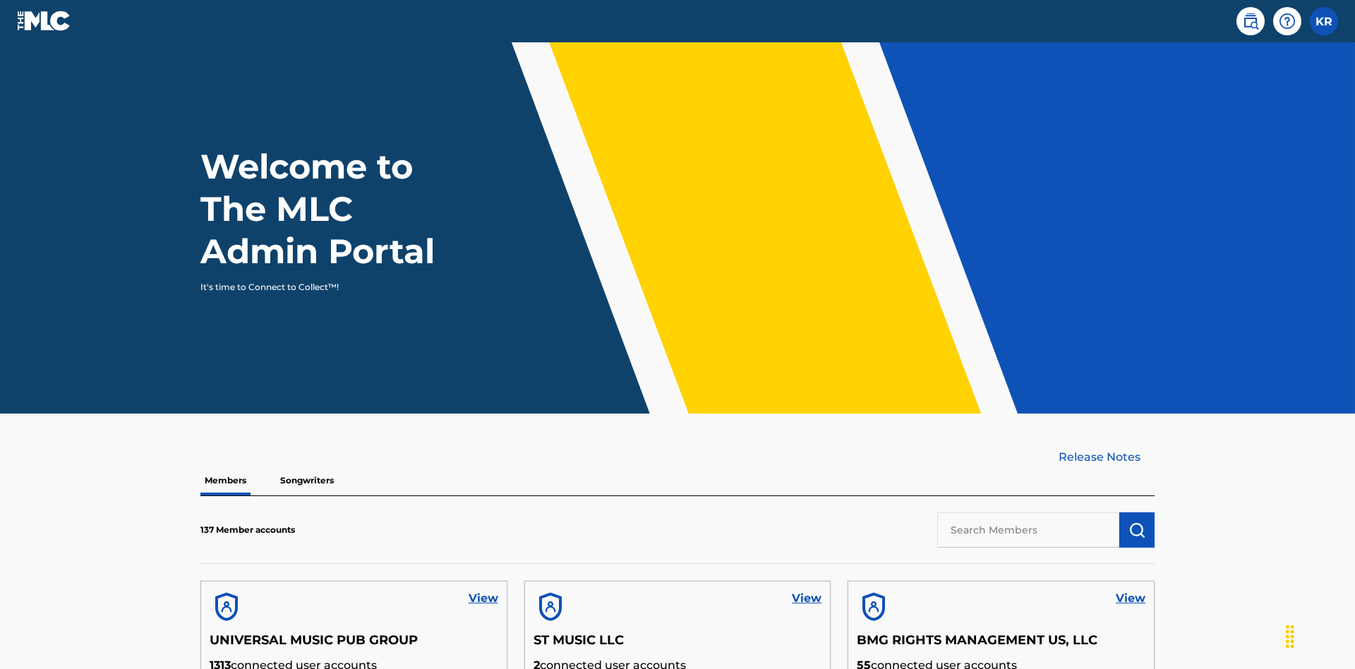
click at [1028, 512] on input "text" at bounding box center [1028, 529] width 182 height 35
click at [1137, 521] on img "submit" at bounding box center [1136, 529] width 17 height 17
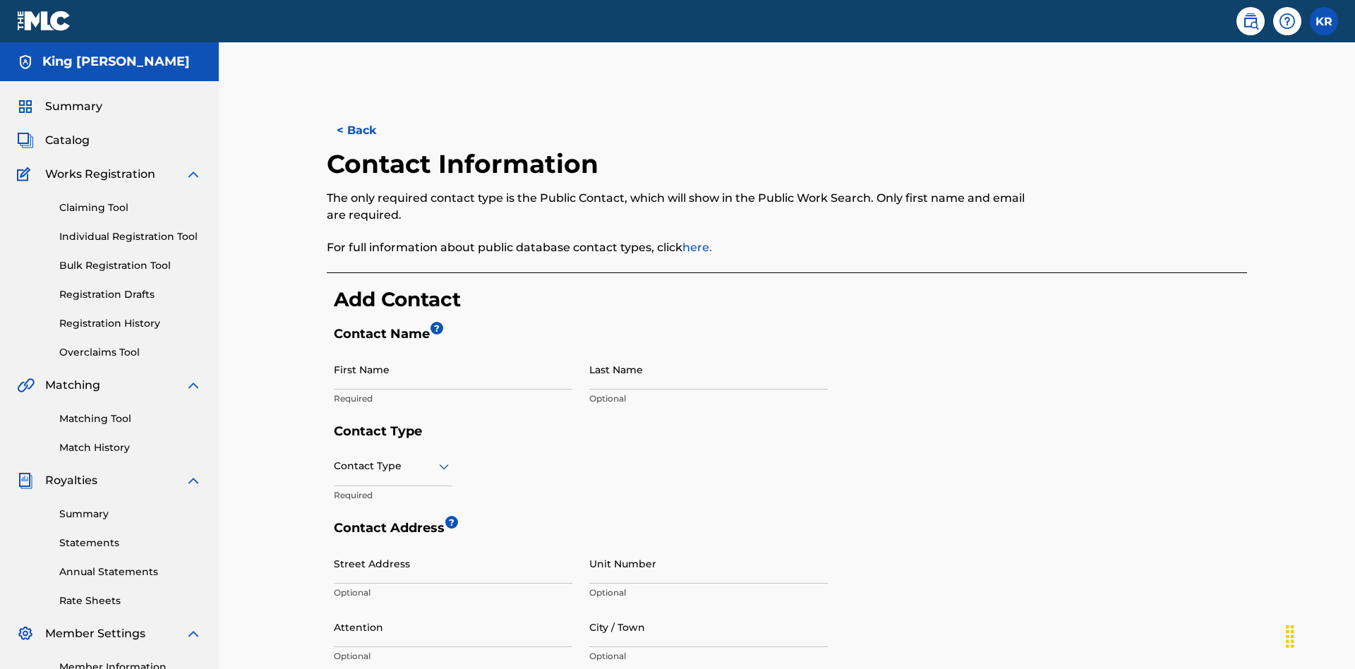
click at [453, 349] on input "First Name" at bounding box center [453, 369] width 238 height 40
type input "2025.08.10.04.29.49"
click at [708, 349] on input "Last Name" at bounding box center [708, 369] width 238 height 40
type input "2025.08.10.04.29.49"
click at [334, 459] on input "text" at bounding box center [335, 466] width 3 height 15
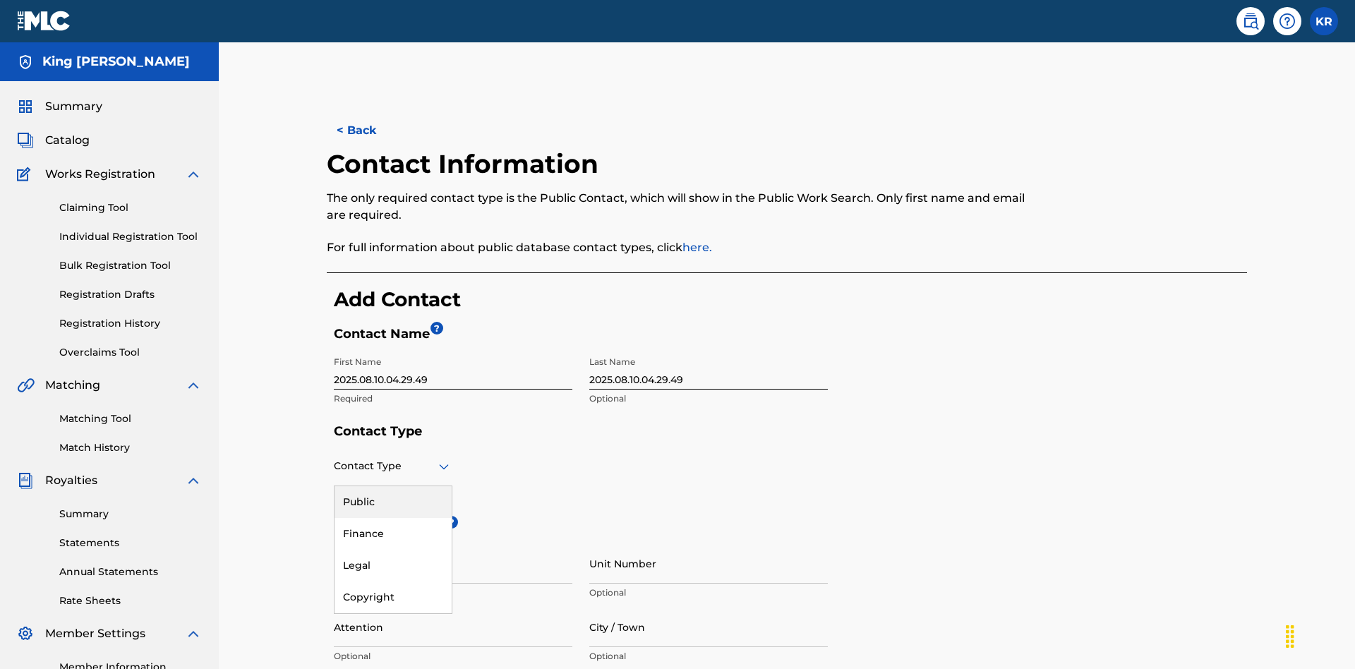
click at [393, 550] on div "Legal" at bounding box center [392, 566] width 117 height 32
click at [708, 607] on input "City / Town" at bounding box center [708, 627] width 238 height 40
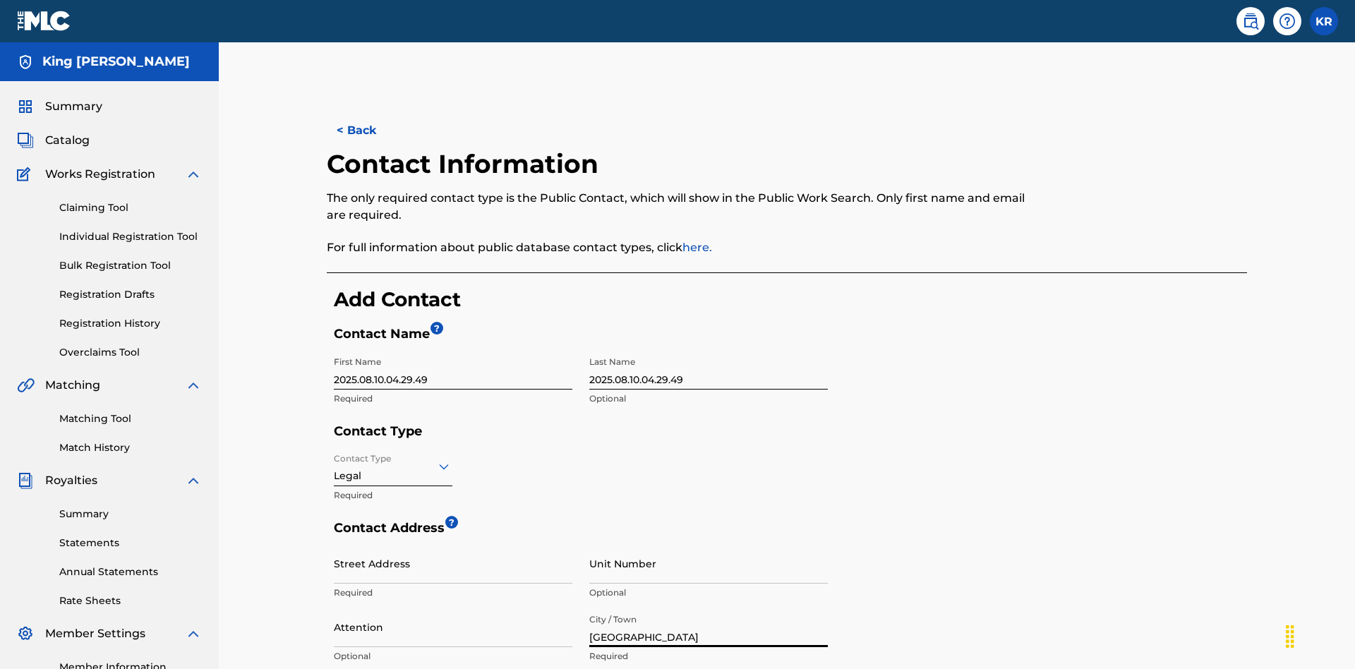
type input "[GEOGRAPHIC_DATA]"
click at [453, 543] on input "Street Address" at bounding box center [453, 563] width 238 height 40
type input "[STREET_ADDRESS]"
click at [708, 543] on input "Unit Number" at bounding box center [708, 563] width 238 height 40
type input "3B"
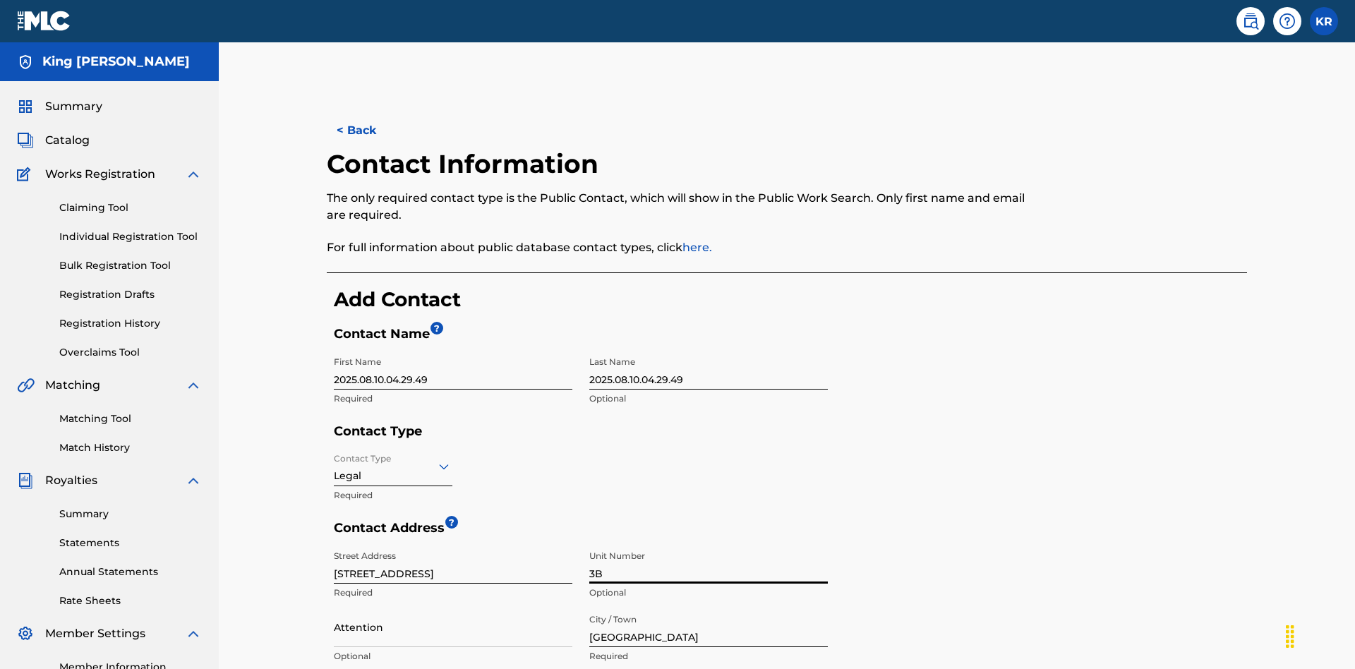
click at [453, 607] on input "Attention" at bounding box center [453, 627] width 238 height 40
type input "[PERSON_NAME]"
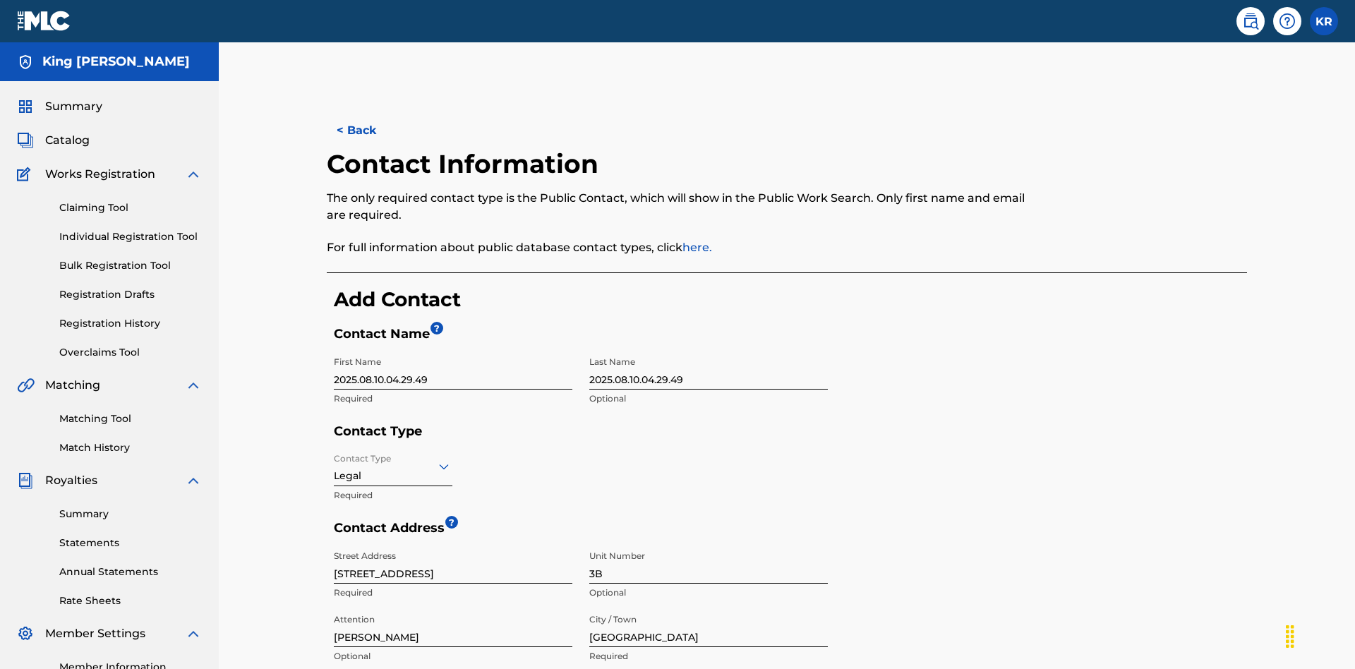
type input "Varna"
type input "V5X 2Z9"
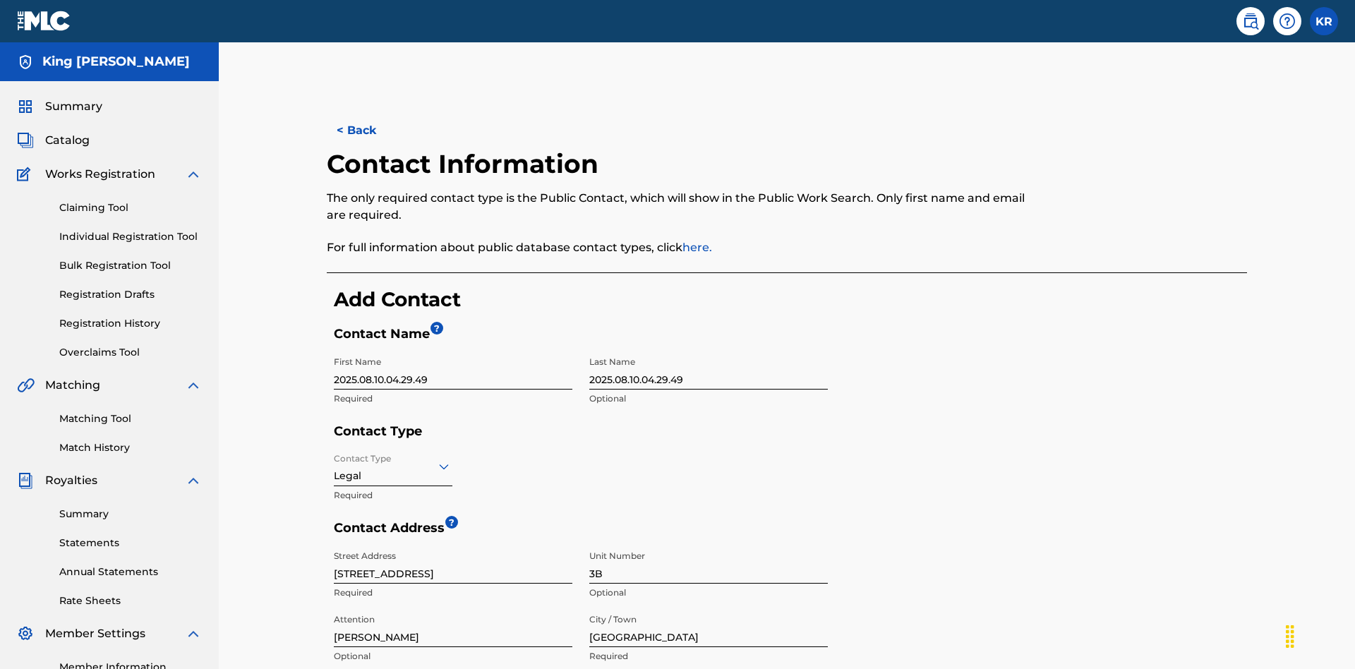
type input "202"
type input "1234567"
type input "[EMAIL_ADDRESS][DOMAIN_NAME]"
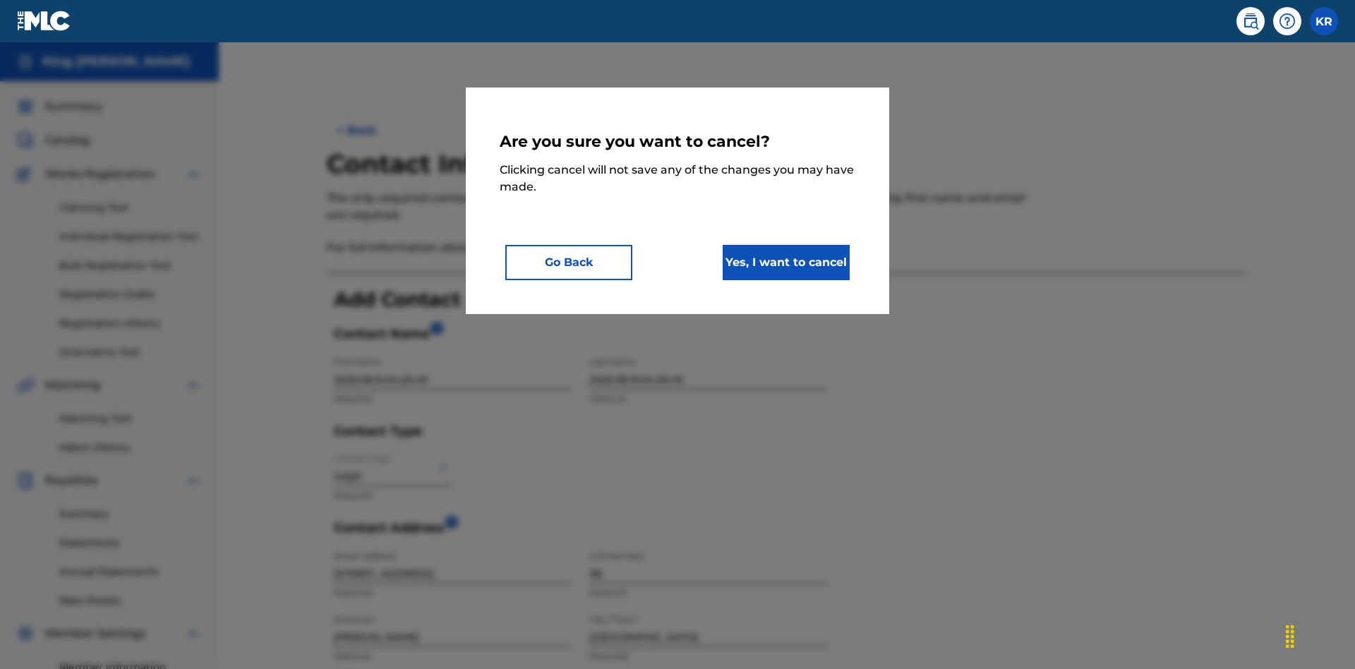
click at [786, 262] on button "Yes, I want to cancel" at bounding box center [786, 262] width 127 height 35
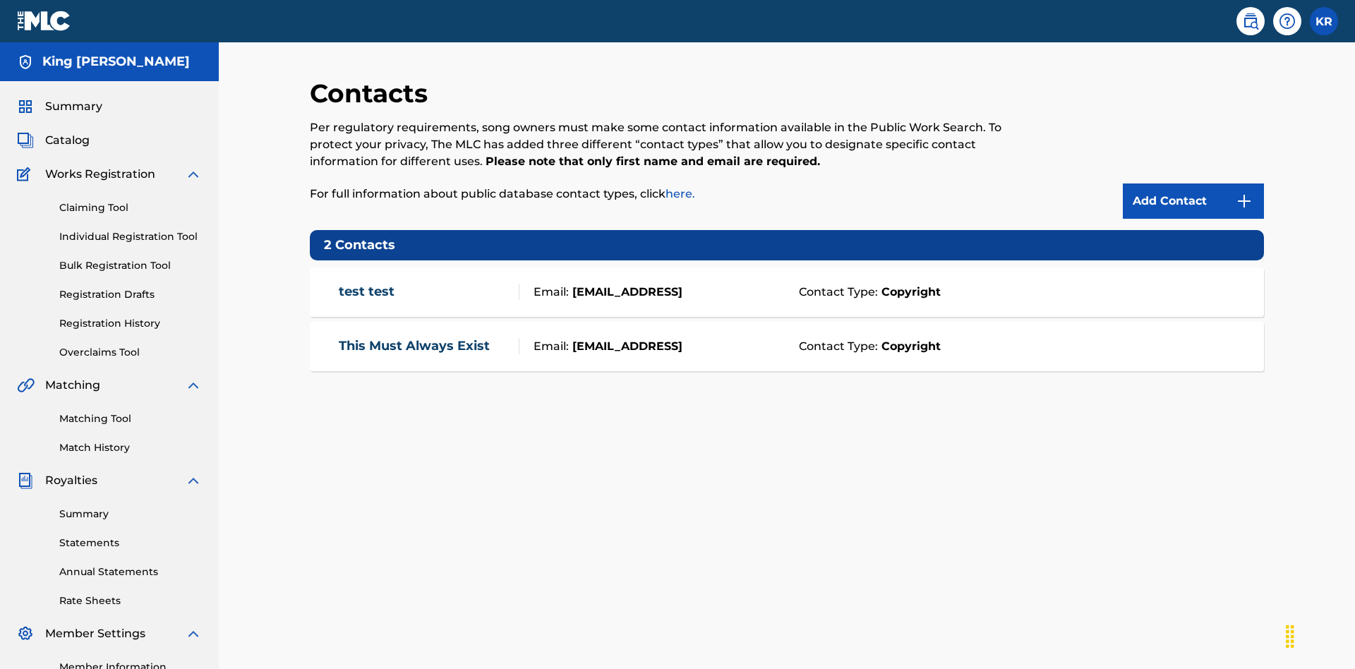
click at [787, 284] on div "Email: [EMAIL_ADDRESS]" at bounding box center [655, 292] width 272 height 17
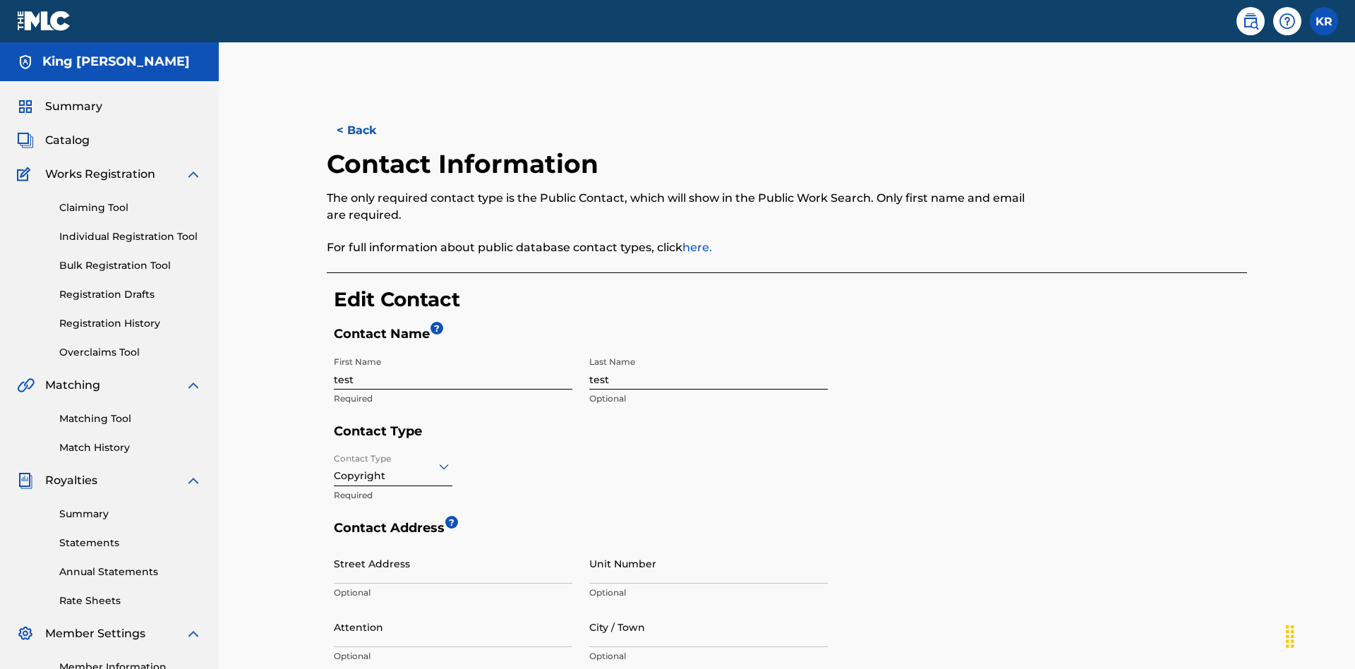
click at [453, 349] on input "test" at bounding box center [453, 369] width 238 height 40
type input "2025.08.10.04.30.48"
click at [708, 349] on input "test" at bounding box center [708, 369] width 238 height 40
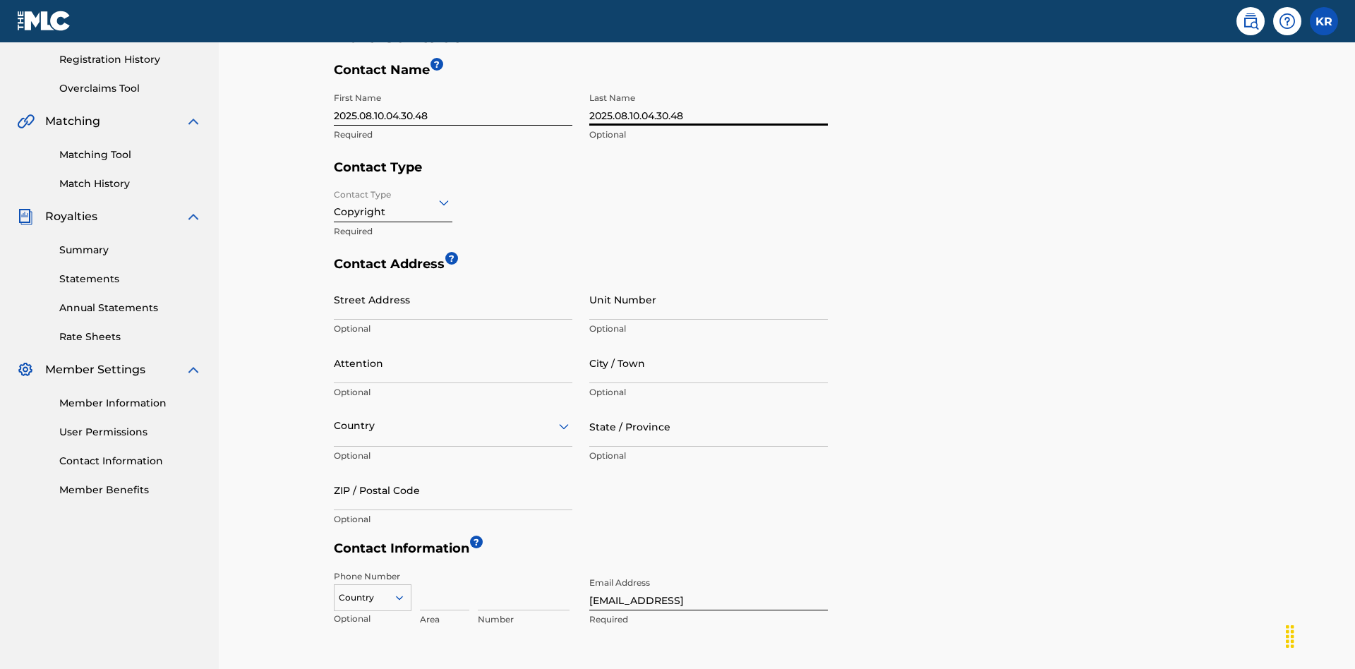
type input "2025.08.10.04.30.48"
click at [334, 195] on input "Contact Type" at bounding box center [335, 202] width 3 height 15
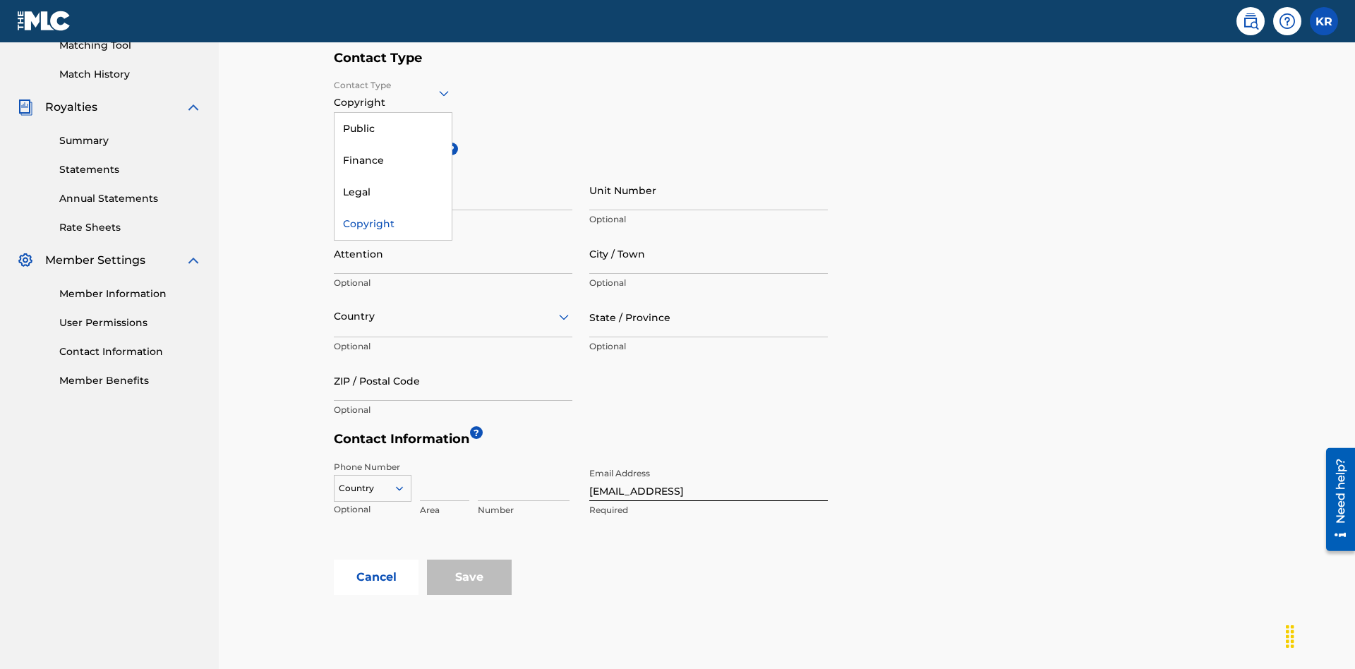
click at [393, 192] on div "Legal" at bounding box center [392, 192] width 117 height 32
click at [708, 234] on input "City / Town" at bounding box center [708, 254] width 238 height 40
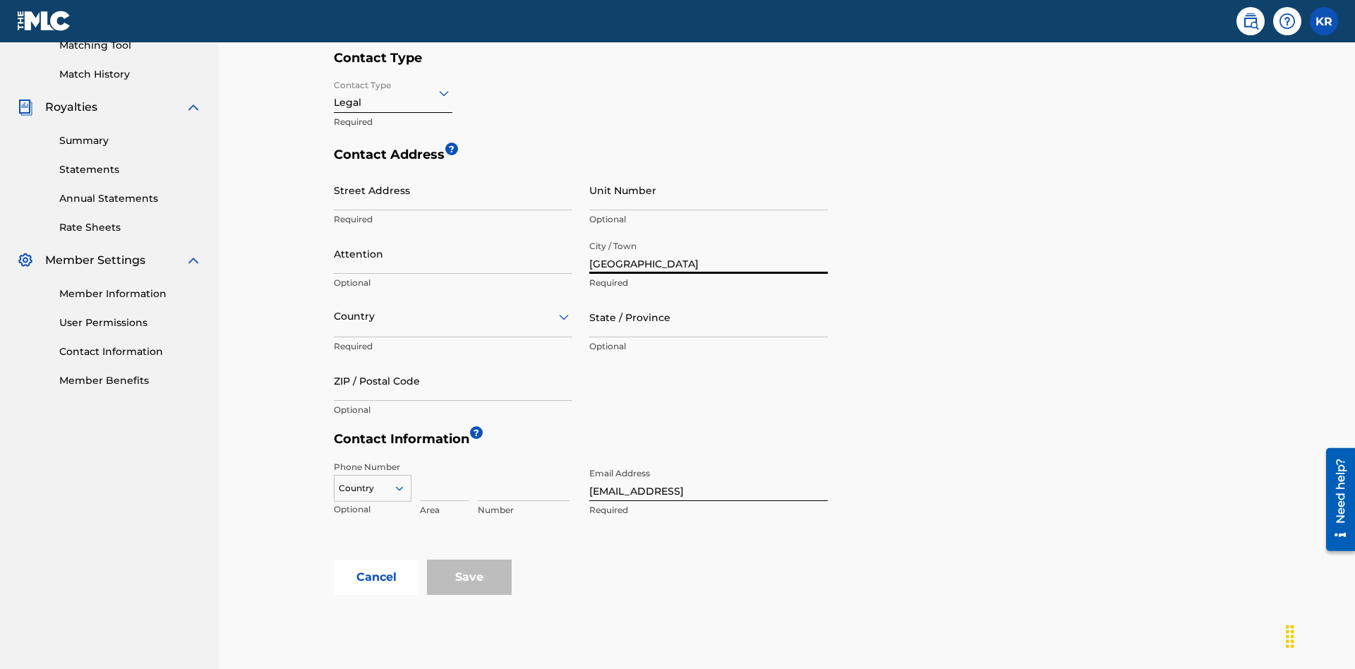
scroll to position [466, 0]
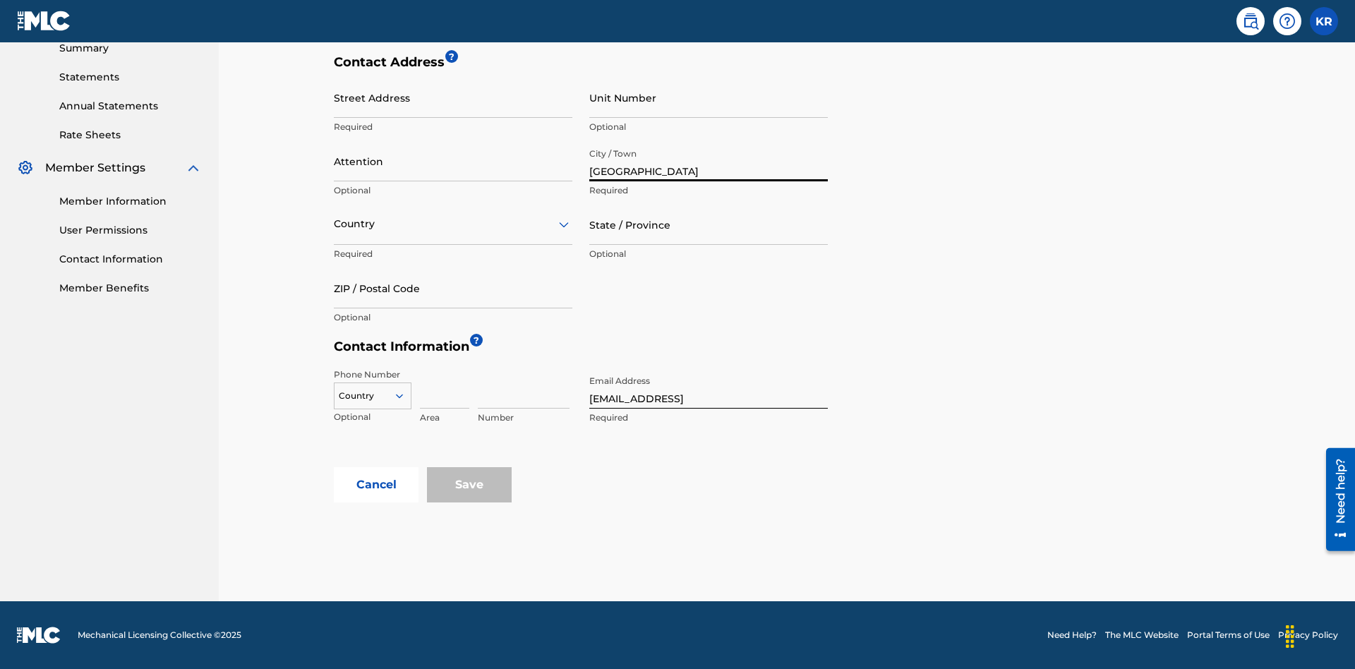
type input "[GEOGRAPHIC_DATA]"
click at [453, 105] on input "Street Address" at bounding box center [453, 98] width 238 height 40
type input "[STREET_ADDRESS]"
click at [708, 105] on input "Unit Number" at bounding box center [708, 98] width 238 height 40
type input "77"
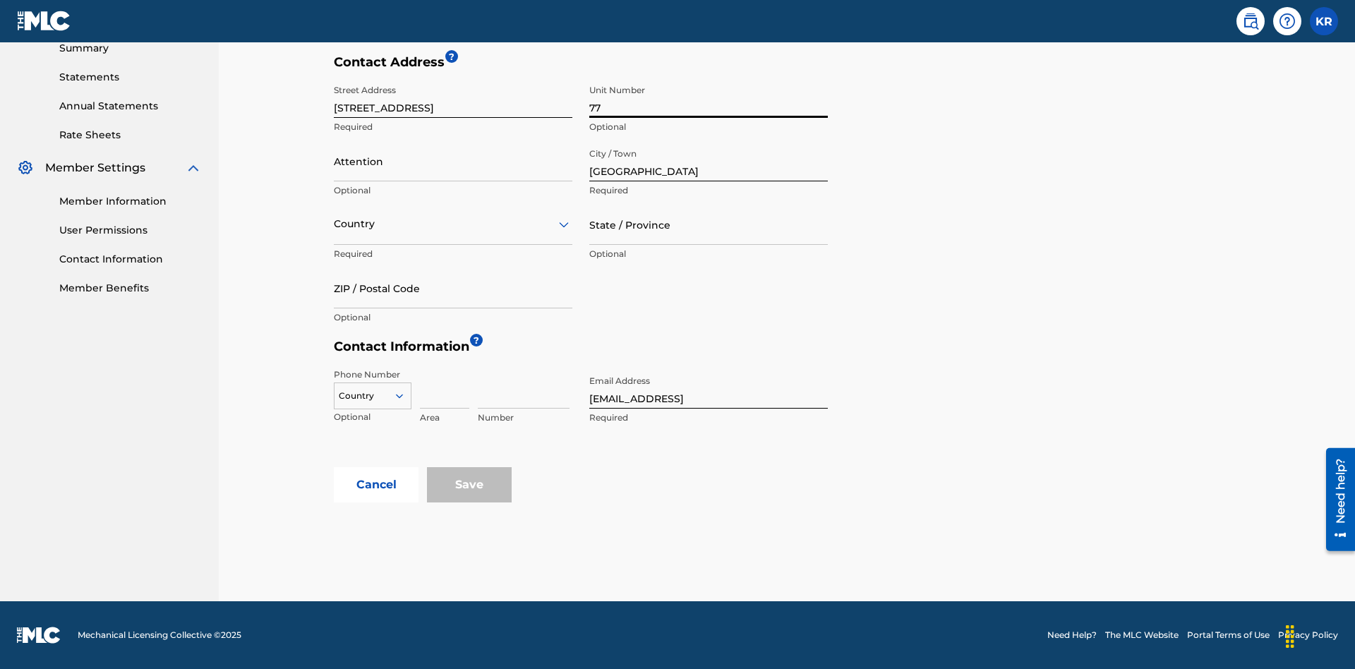
click at [453, 161] on input "Attention" at bounding box center [453, 161] width 238 height 40
type input "[PERSON_NAME]"
click at [334, 224] on input "text" at bounding box center [335, 224] width 3 height 15
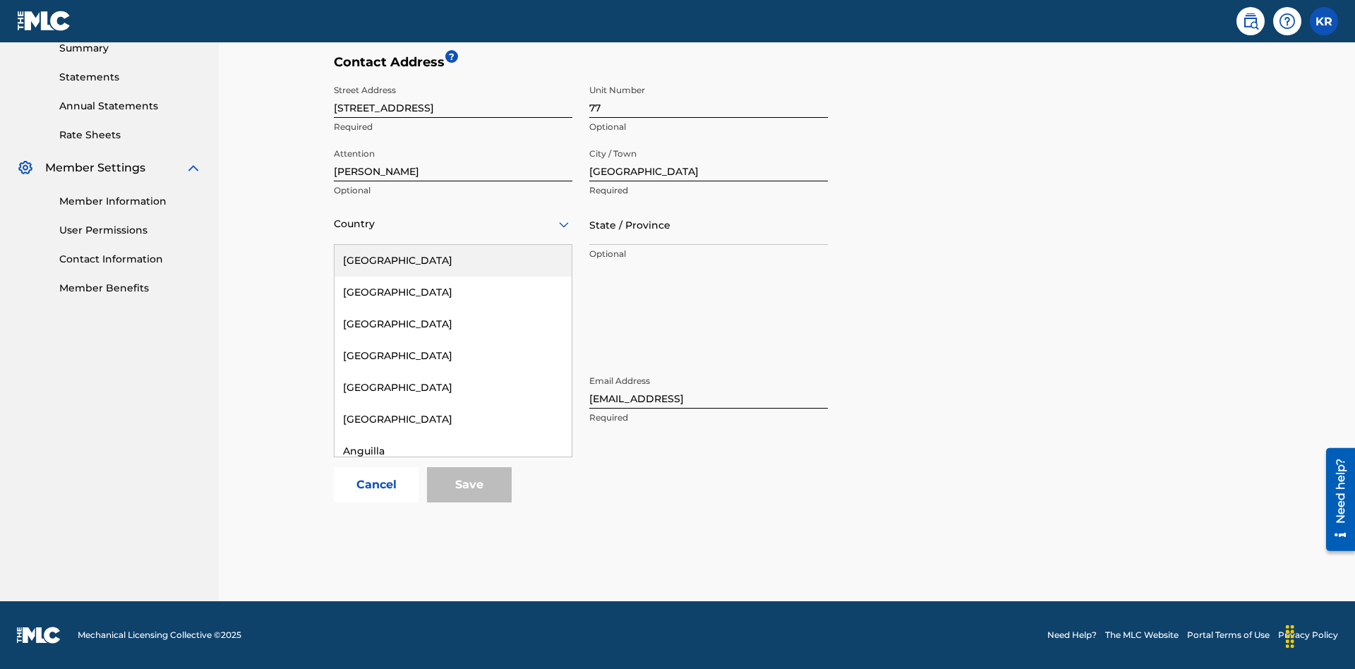
click at [453, 626] on div "[GEOGRAPHIC_DATA]" at bounding box center [452, 610] width 237 height 32
click at [708, 224] on input "State / Province" at bounding box center [708, 225] width 238 height 40
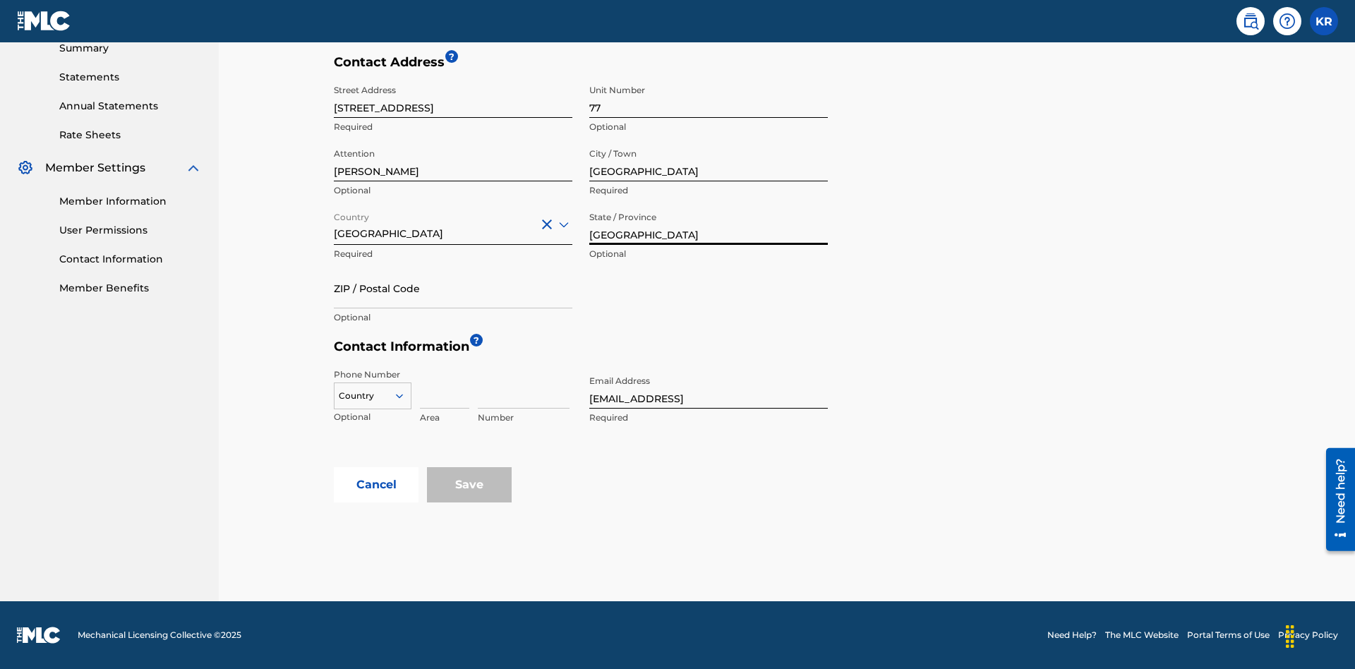
type input "[GEOGRAPHIC_DATA]"
click at [453, 288] on input "ZIP / Postal Code" at bounding box center [453, 288] width 238 height 40
type input "2060"
click at [405, 396] on icon at bounding box center [399, 395] width 13 height 13
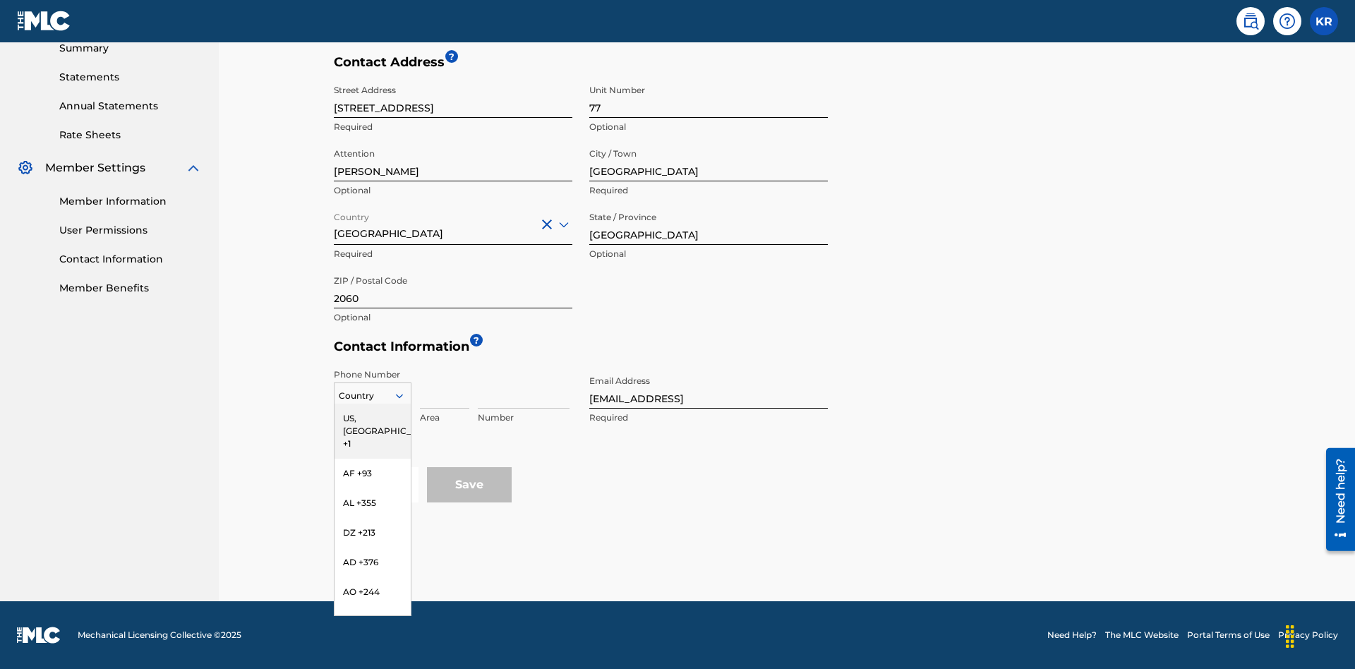
click at [445, 388] on input at bounding box center [444, 388] width 49 height 40
type input "293"
click at [524, 388] on input at bounding box center [524, 388] width 92 height 40
type input "9196900"
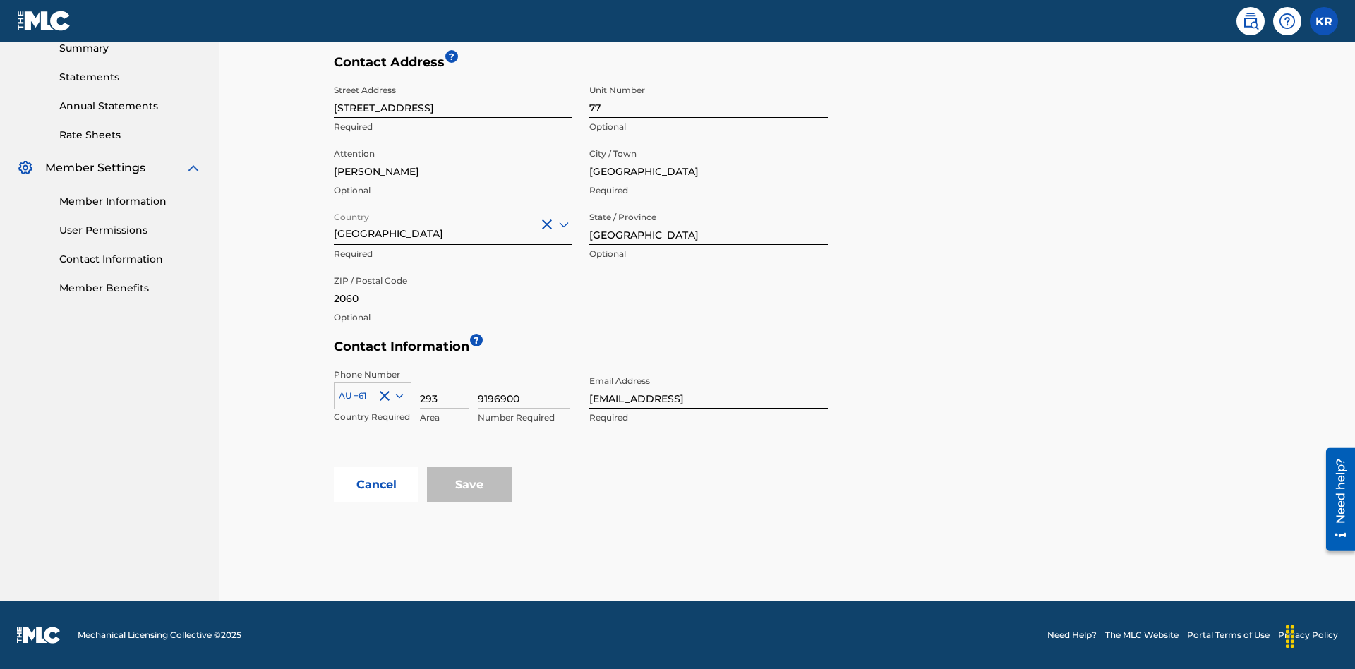
click at [708, 388] on input "[EMAIL_ADDRESS]" at bounding box center [708, 388] width 238 height 40
type input "[EMAIL_ADDRESS][DOMAIN_NAME]"
click at [376, 485] on button "Cancel" at bounding box center [376, 484] width 85 height 35
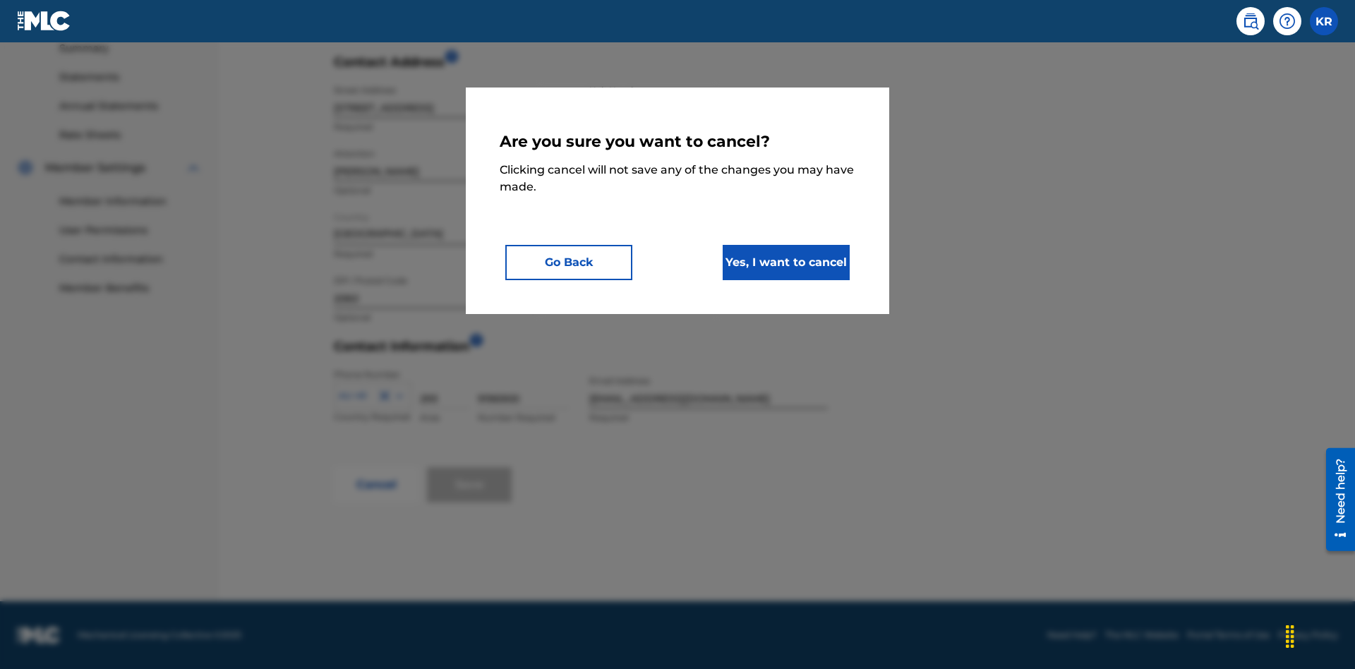
click at [786, 262] on button "Yes, I want to cancel" at bounding box center [786, 262] width 127 height 35
